Goal: Navigation & Orientation: Find specific page/section

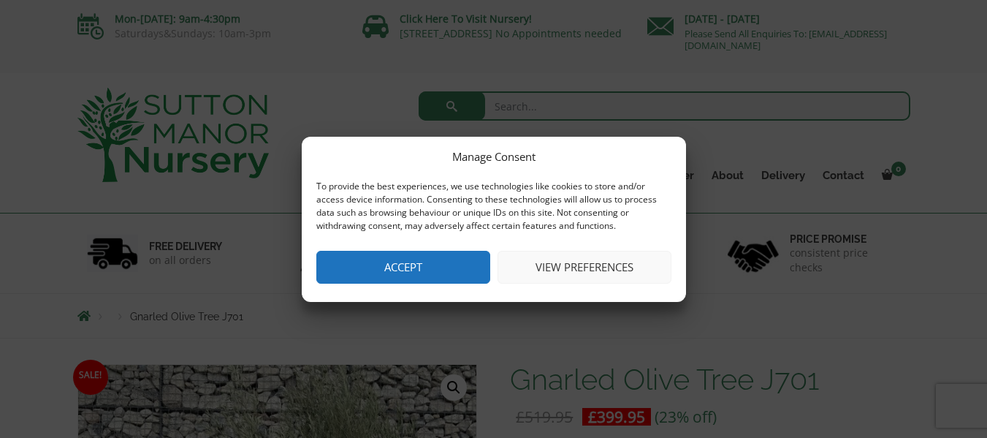
click at [444, 256] on button "Accept" at bounding box center [403, 267] width 174 height 33
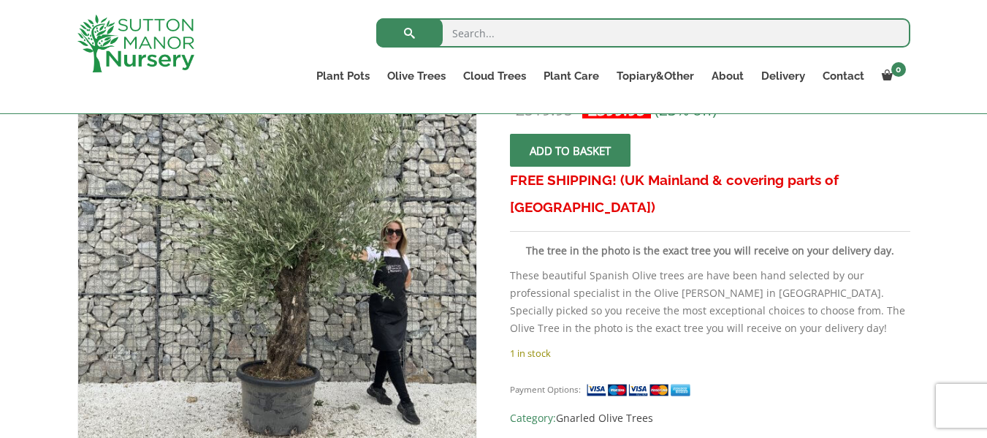
scroll to position [438, 0]
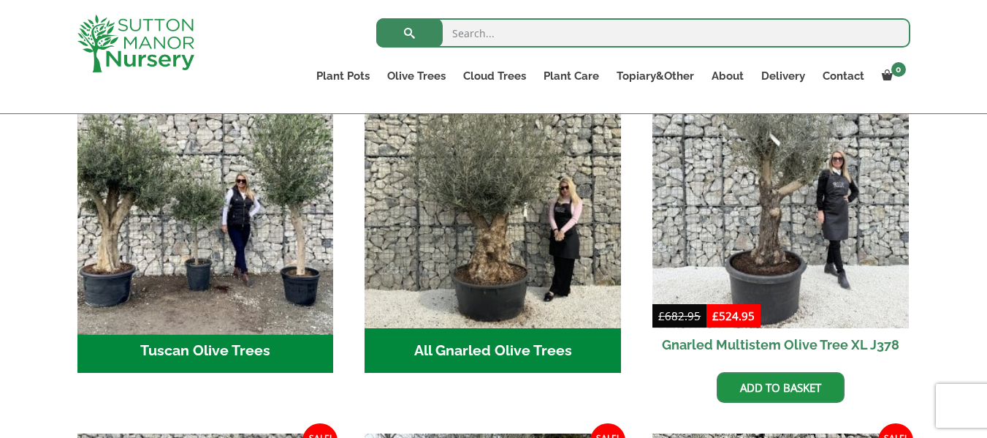
scroll to position [512, 0]
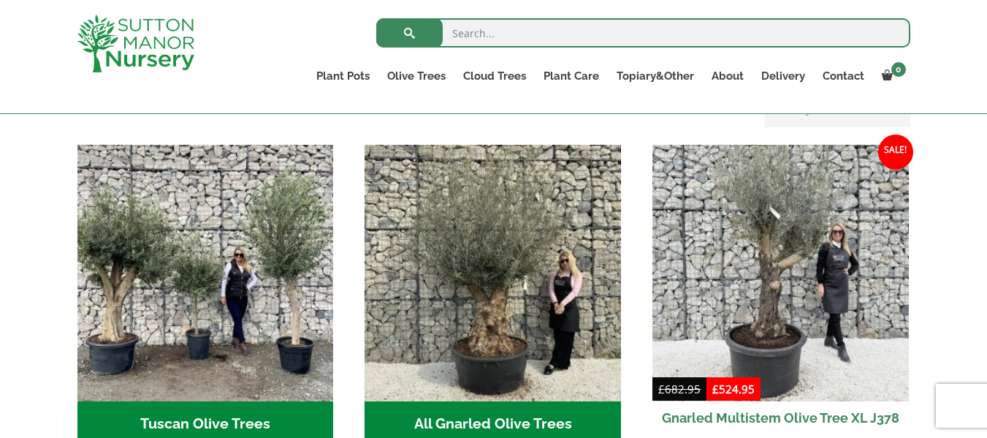
click at [477, 403] on h2 "All Gnarled Olive Trees (197)" at bounding box center [493, 423] width 257 height 45
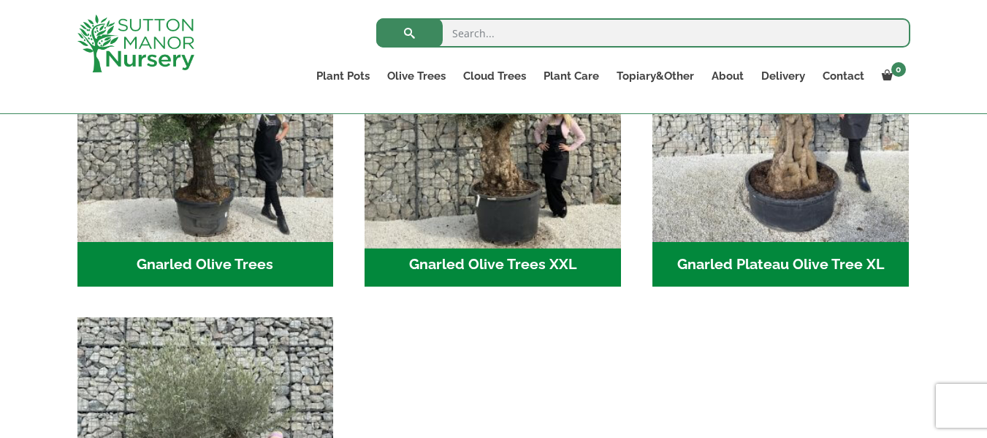
scroll to position [658, 0]
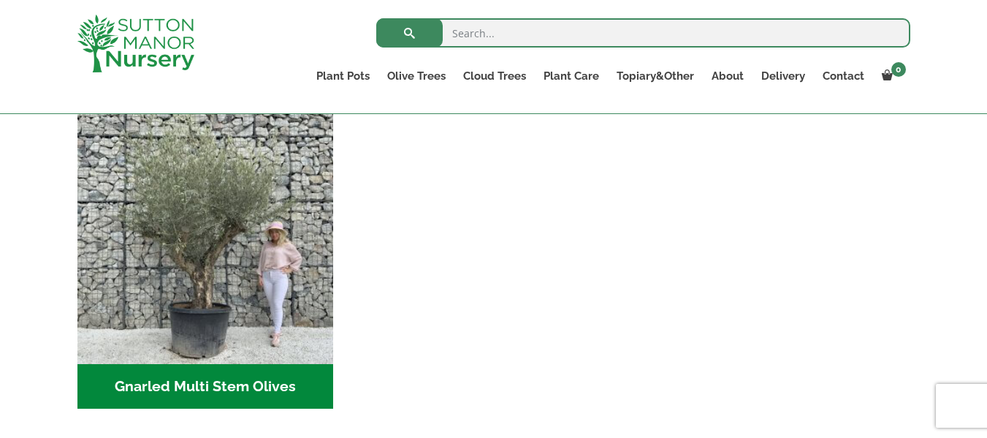
click at [227, 376] on h2 "Gnarled Multi Stem Olives (23)" at bounding box center [205, 386] width 257 height 45
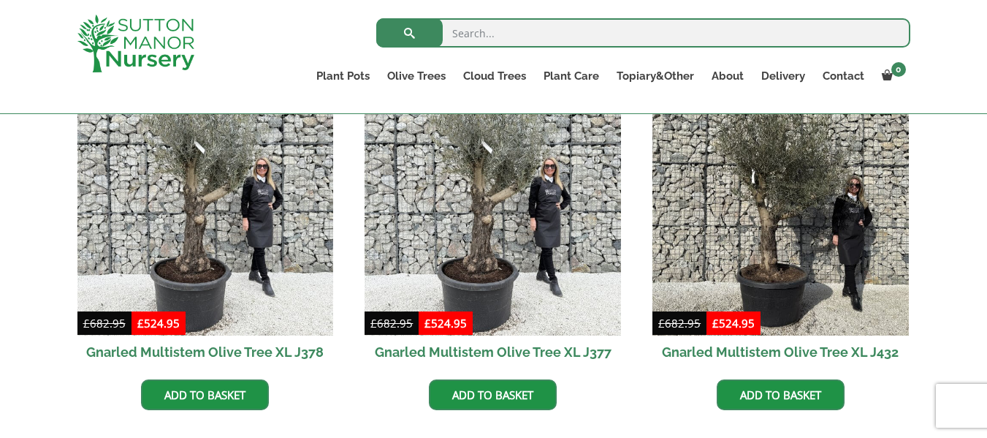
scroll to position [2558, 0]
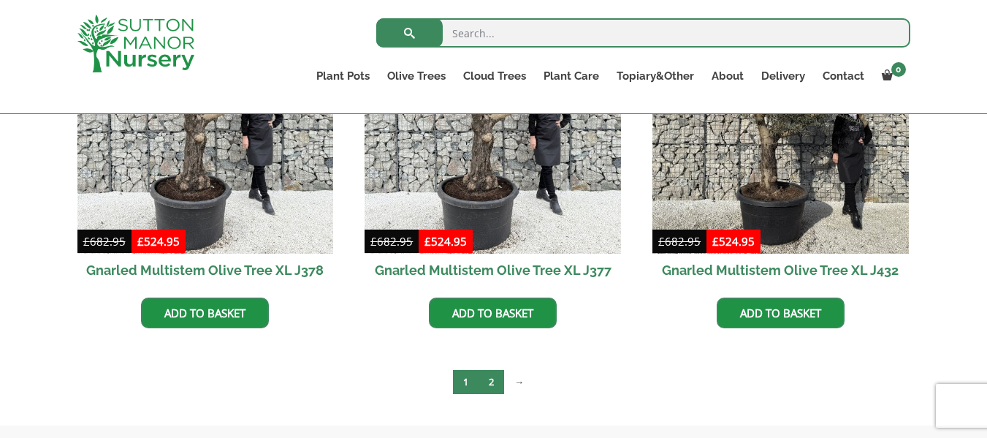
click at [488, 379] on link "2" at bounding box center [492, 382] width 26 height 24
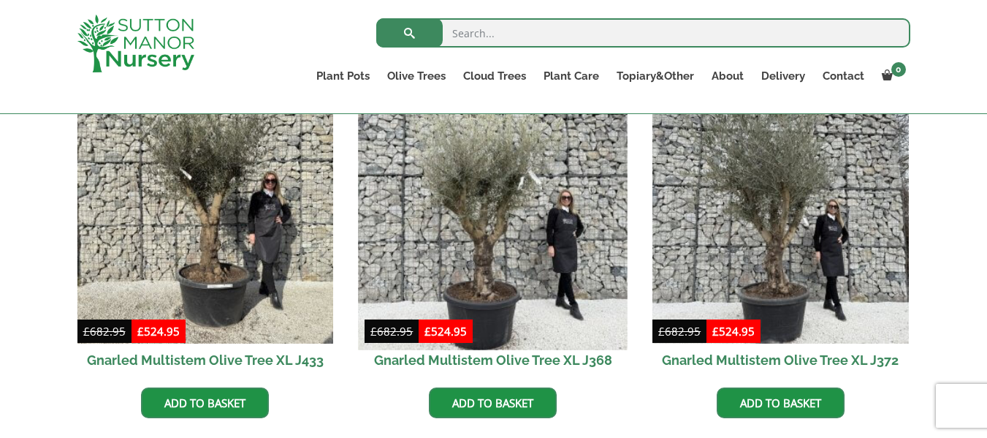
scroll to position [292, 0]
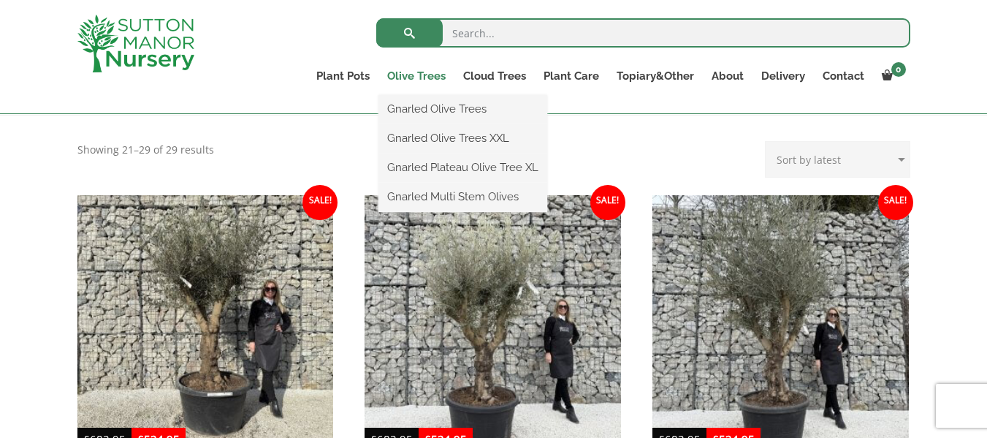
click at [414, 77] on link "Olive Trees" at bounding box center [417, 76] width 76 height 20
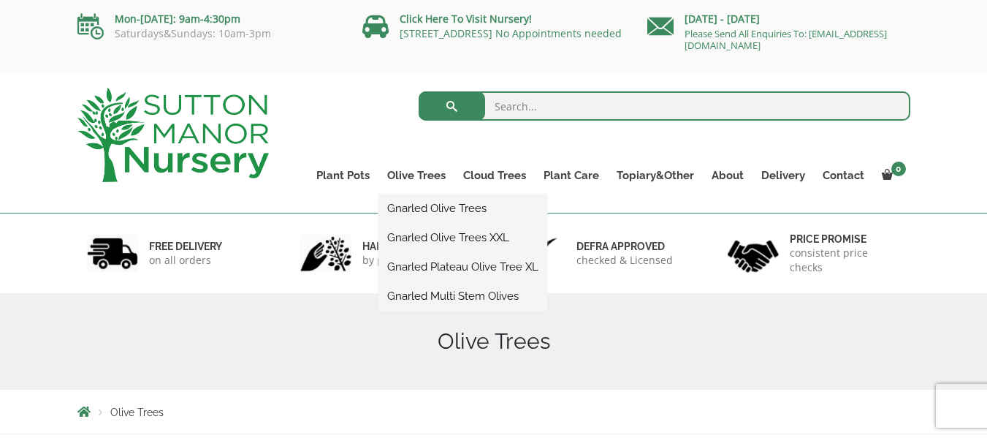
click at [414, 206] on link "Gnarled Olive Trees" at bounding box center [463, 208] width 169 height 22
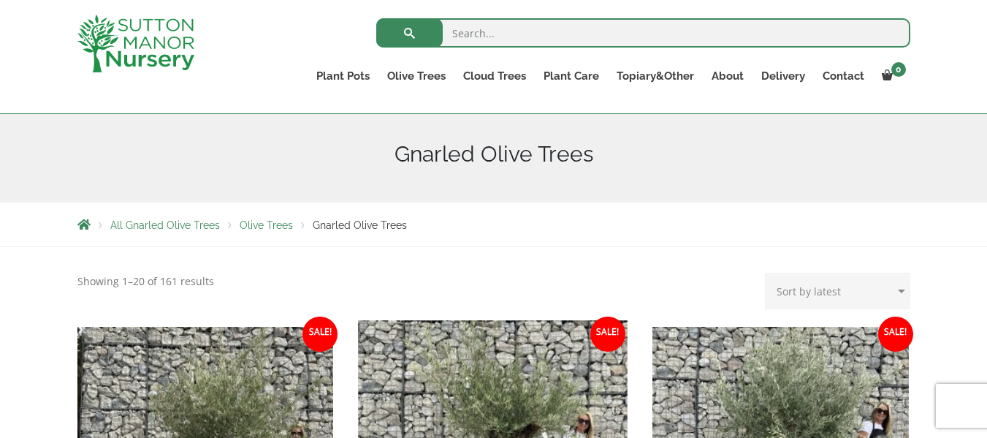
scroll to position [146, 0]
